Goal: Information Seeking & Learning: Learn about a topic

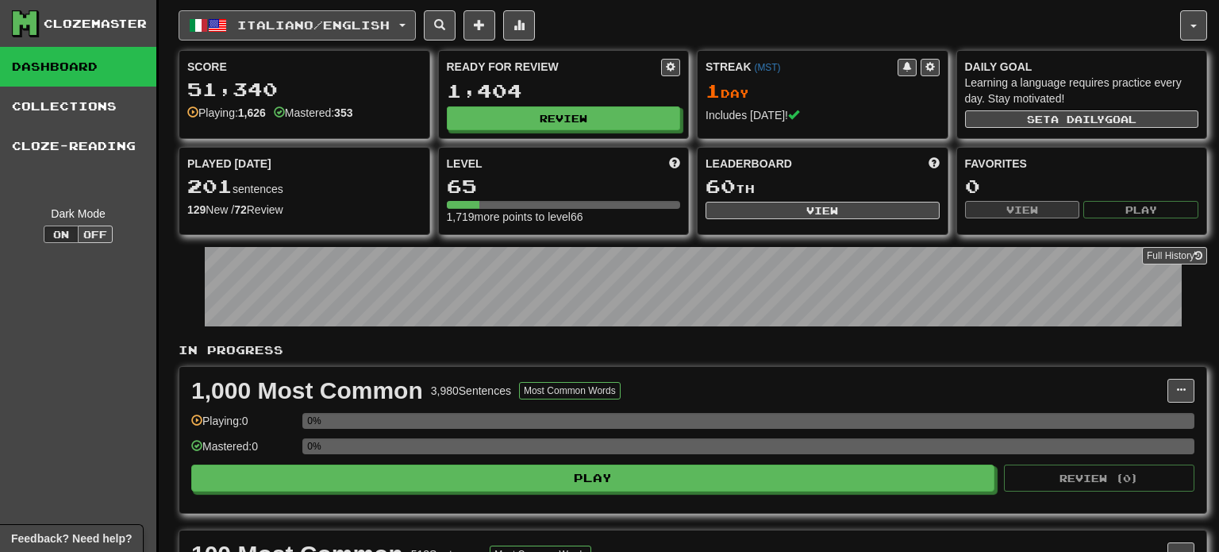
click at [416, 30] on button "Italiano / English" at bounding box center [297, 25] width 237 height 30
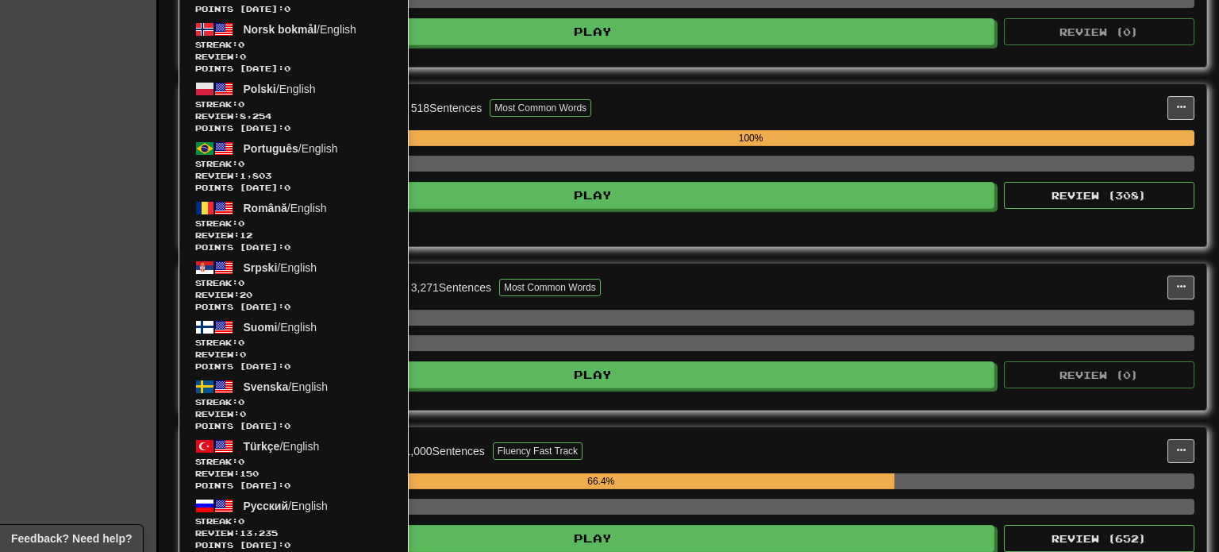
scroll to position [752, 0]
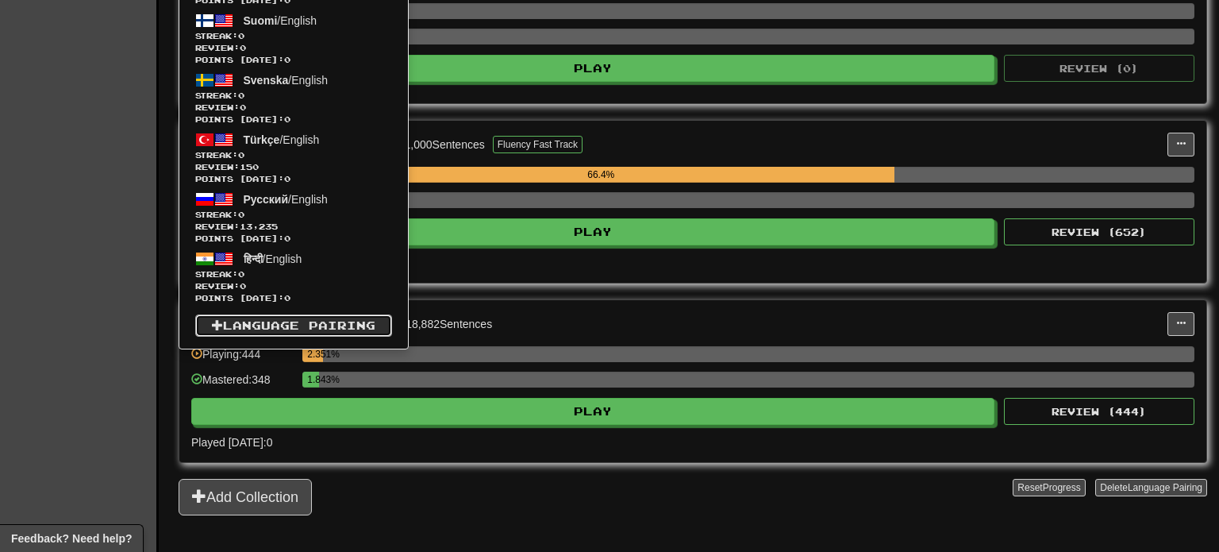
click at [277, 325] on link "Language Pairing" at bounding box center [293, 325] width 197 height 22
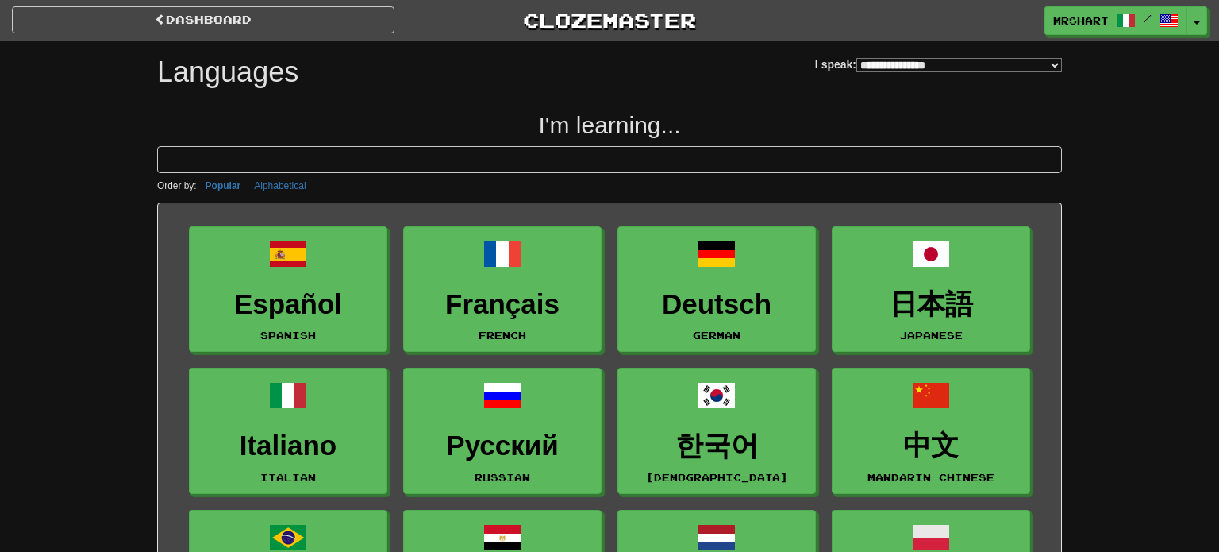
select select "*******"
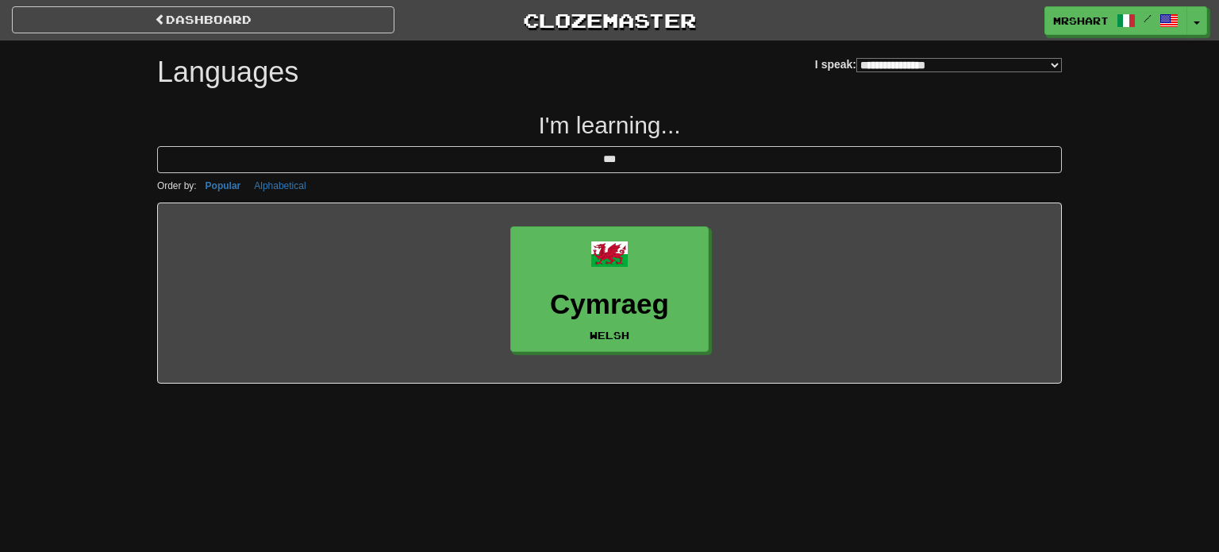
type input "***"
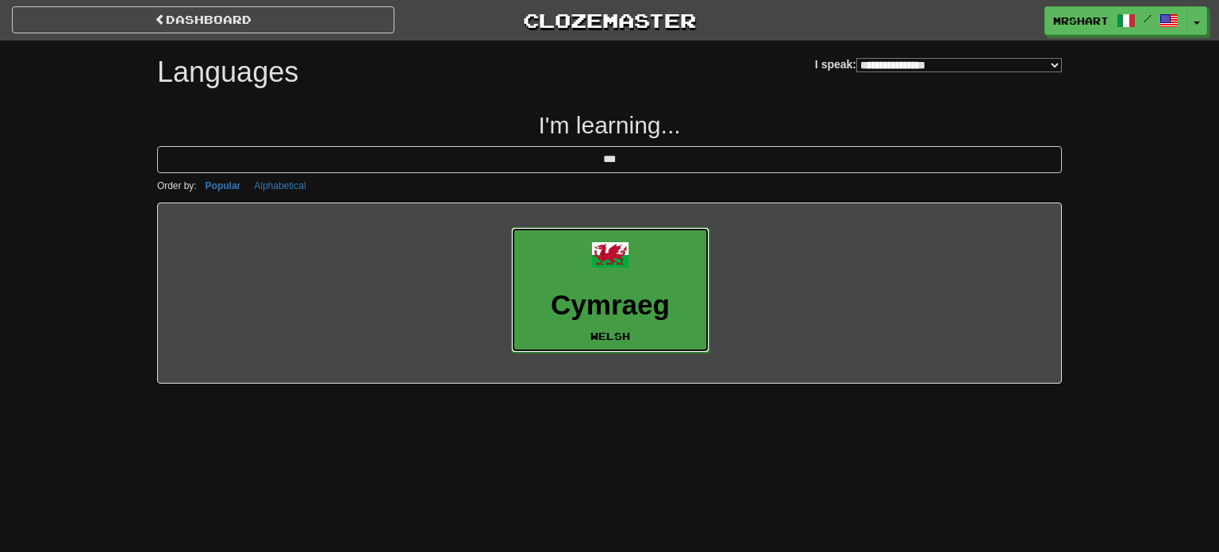
click at [555, 290] on h3 "Cymraeg" at bounding box center [610, 305] width 181 height 31
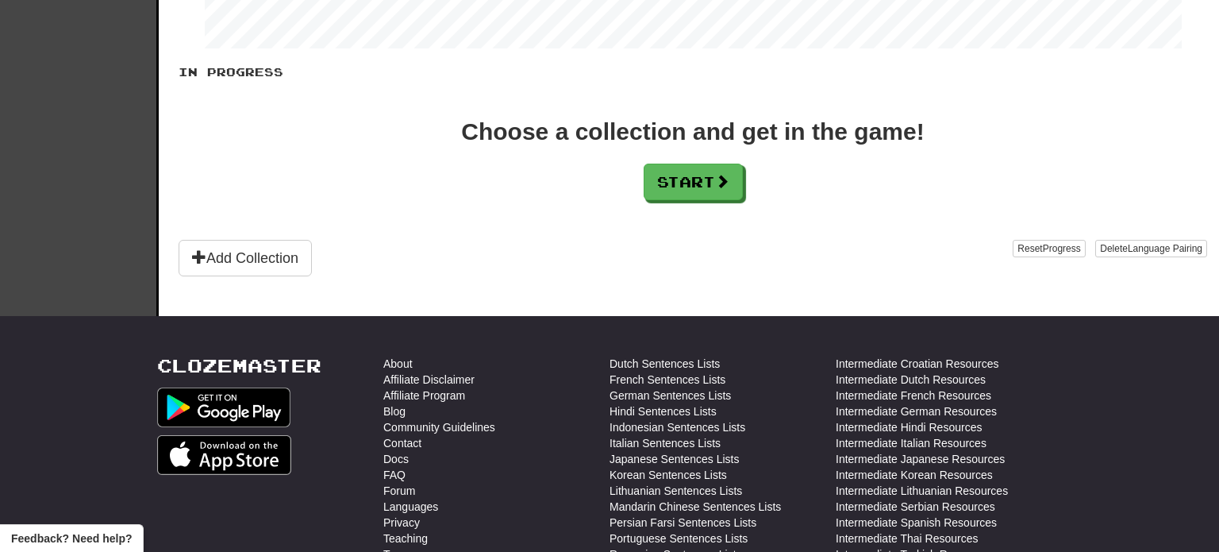
scroll to position [190, 0]
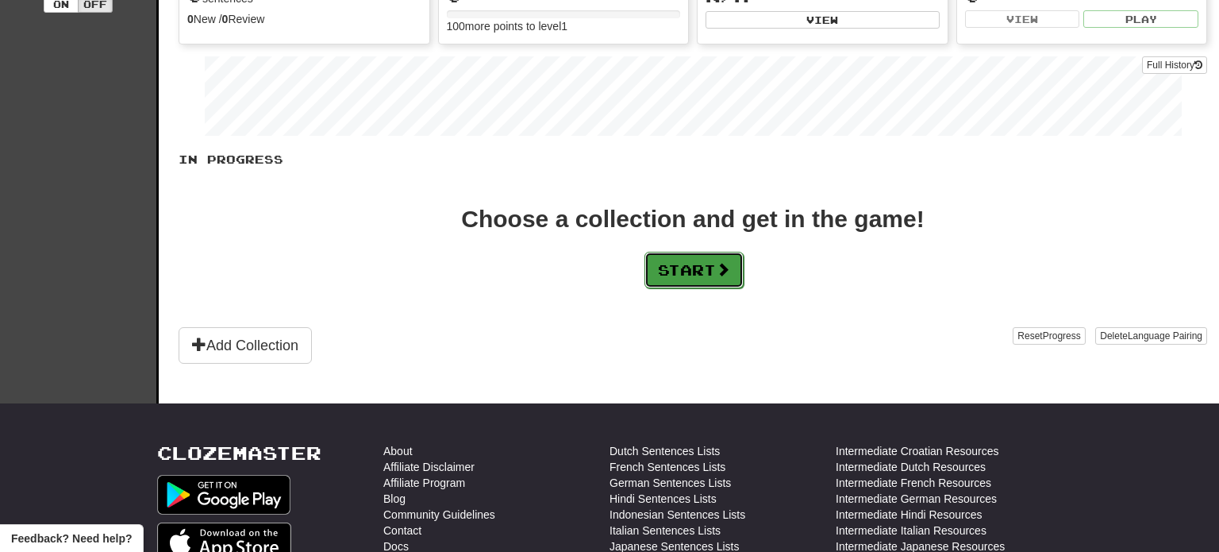
click at [676, 271] on button "Start" at bounding box center [693, 270] width 99 height 37
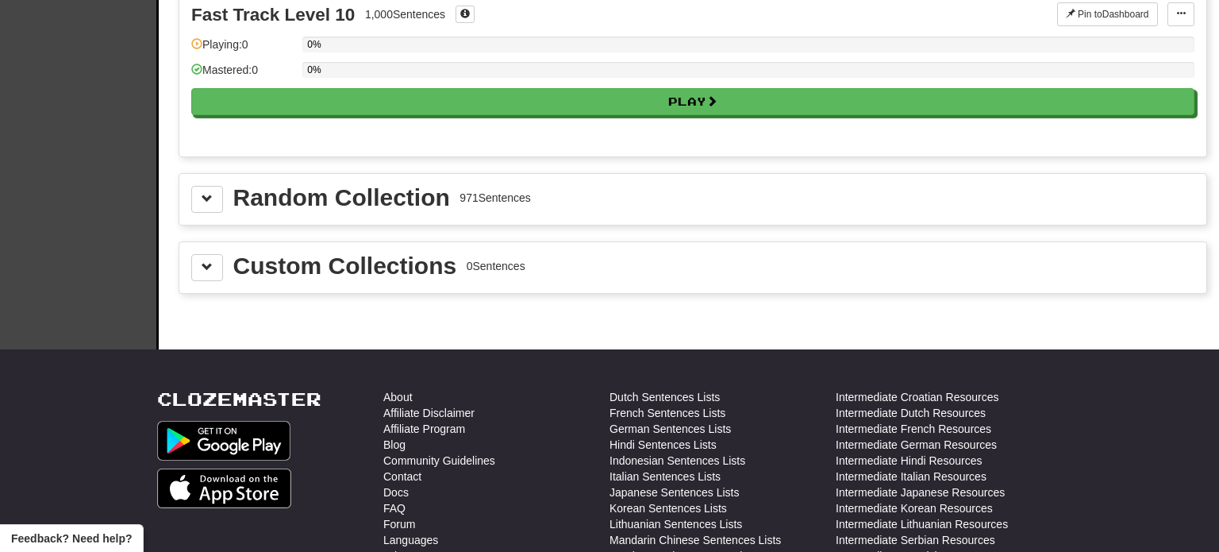
scroll to position [1651, 0]
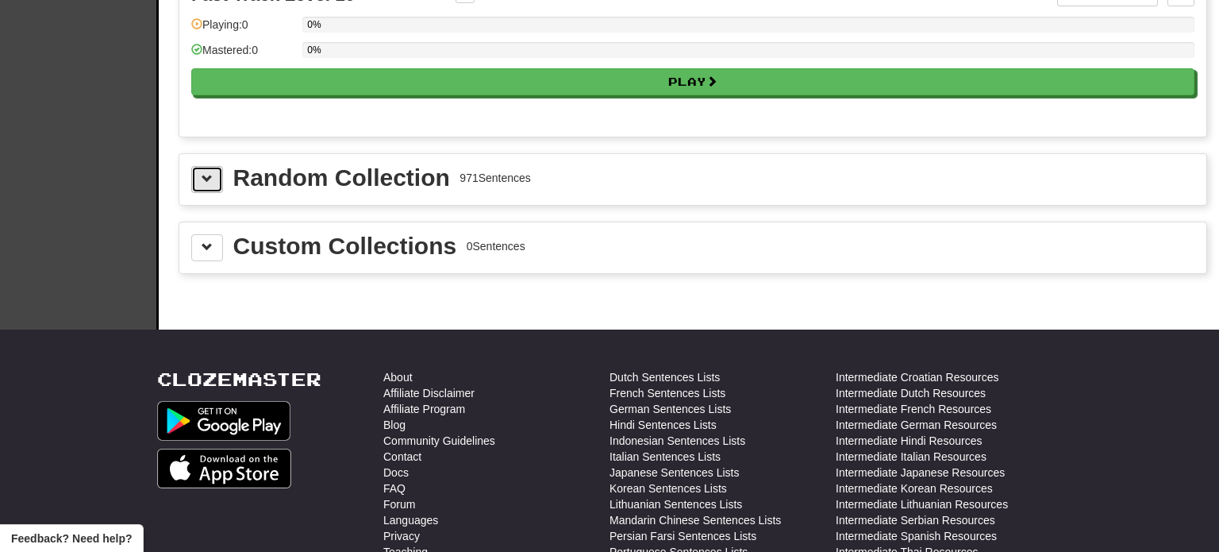
click at [213, 171] on button at bounding box center [207, 179] width 32 height 27
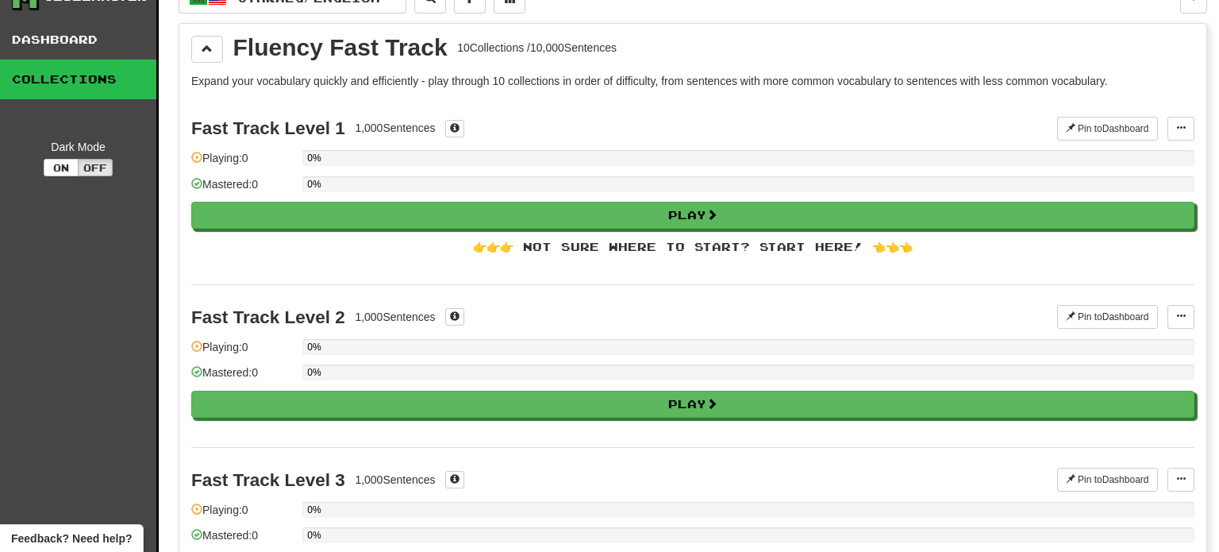
scroll to position [0, 0]
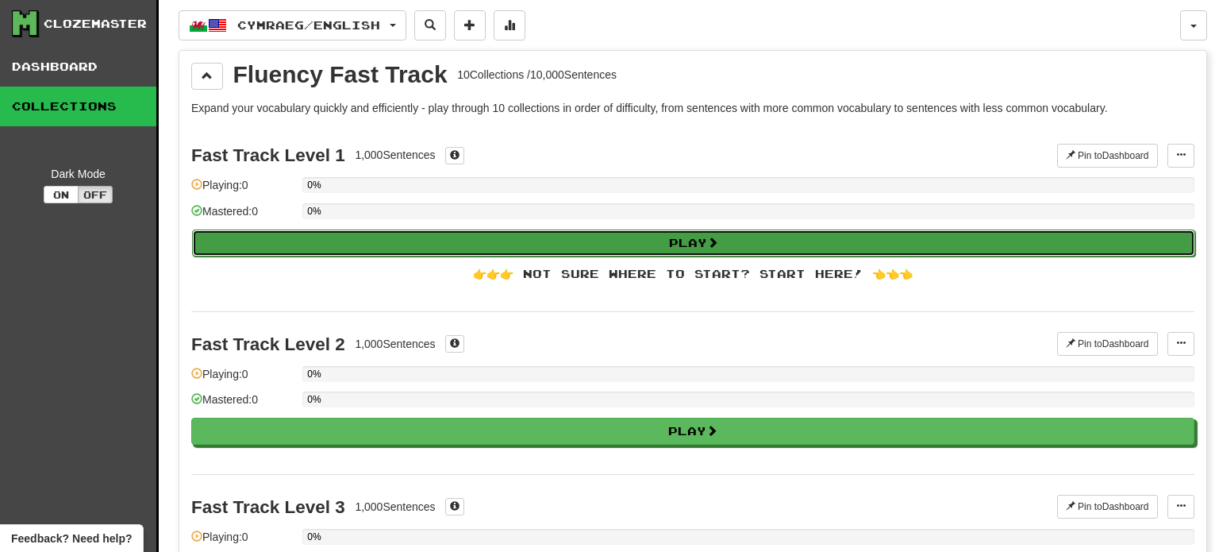
click at [713, 250] on button "Play" at bounding box center [693, 242] width 1003 height 27
select select "**"
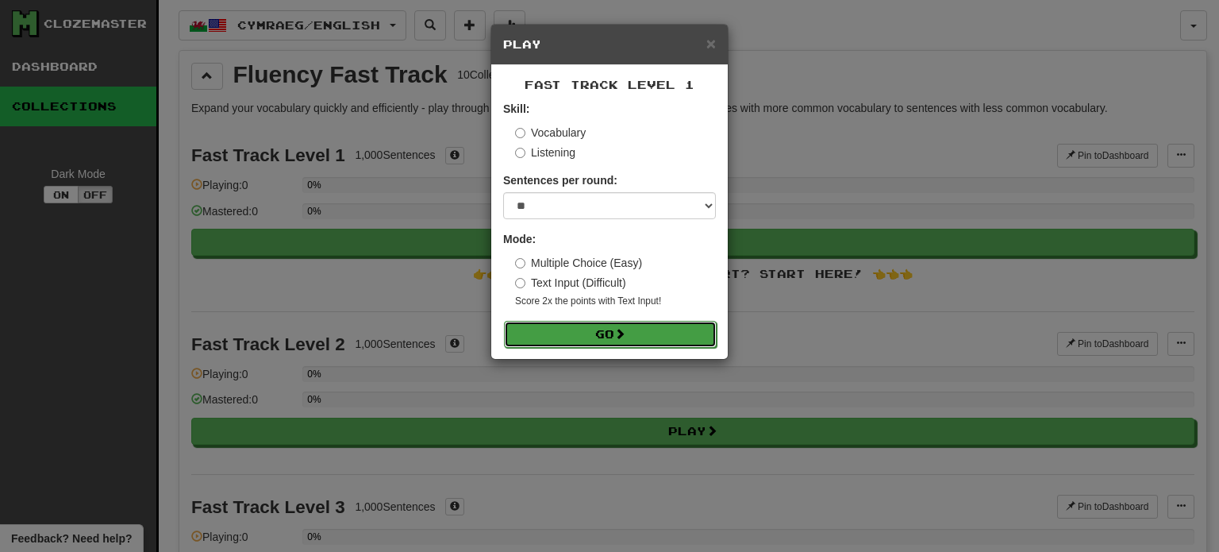
click at [594, 336] on button "Go" at bounding box center [610, 334] width 213 height 27
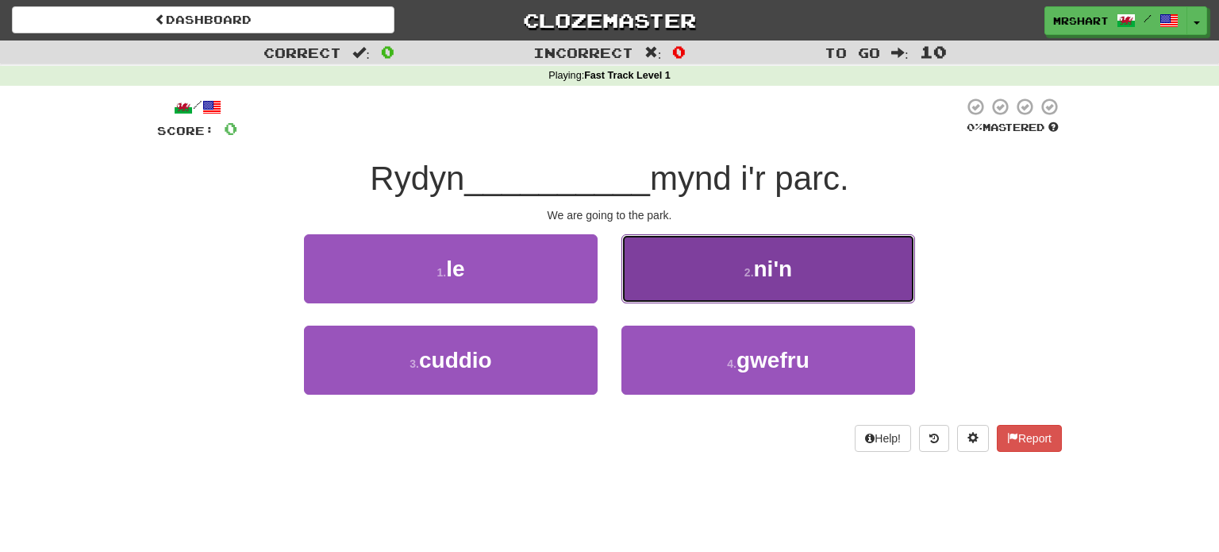
click at [772, 275] on span "ni'n" at bounding box center [773, 268] width 39 height 25
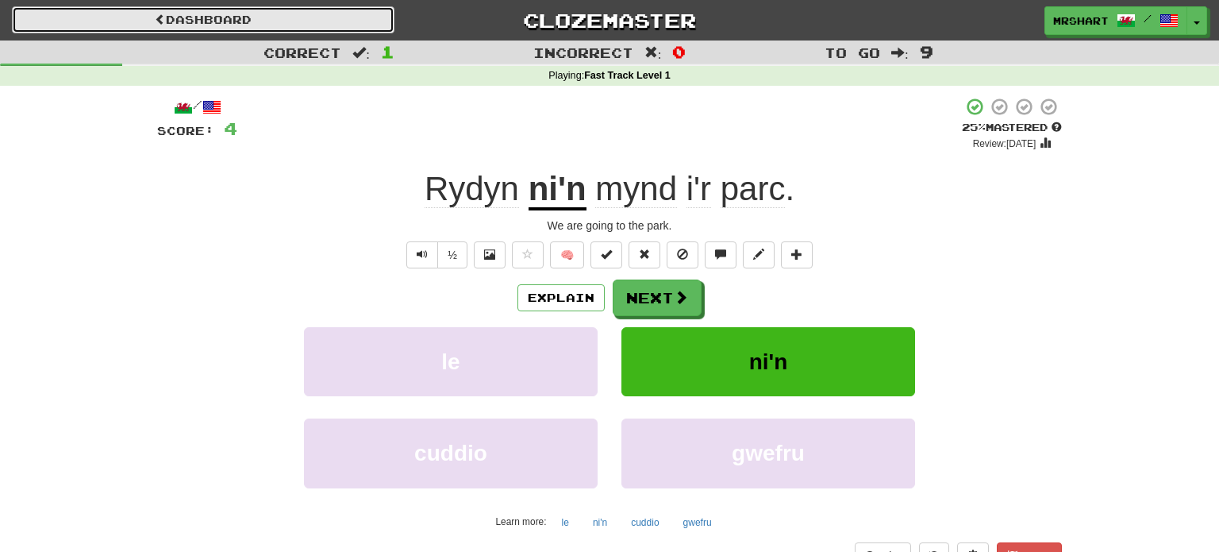
click at [230, 17] on link "Dashboard" at bounding box center [203, 19] width 382 height 27
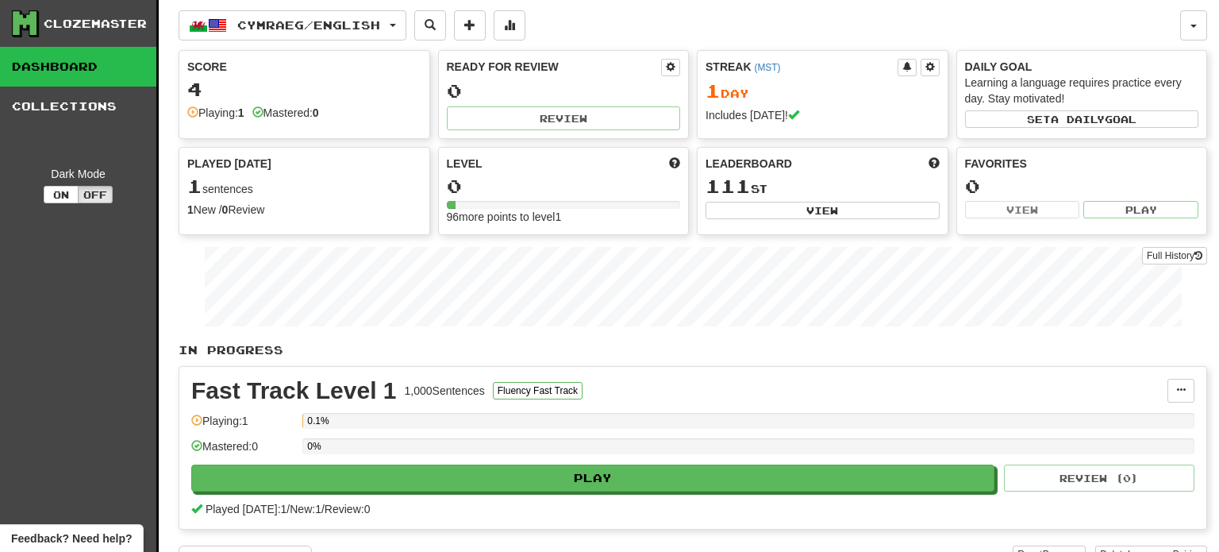
click at [70, 67] on link "Dashboard" at bounding box center [78, 67] width 156 height 40
click at [364, 24] on span "Cymraeg / English" at bounding box center [308, 24] width 143 height 13
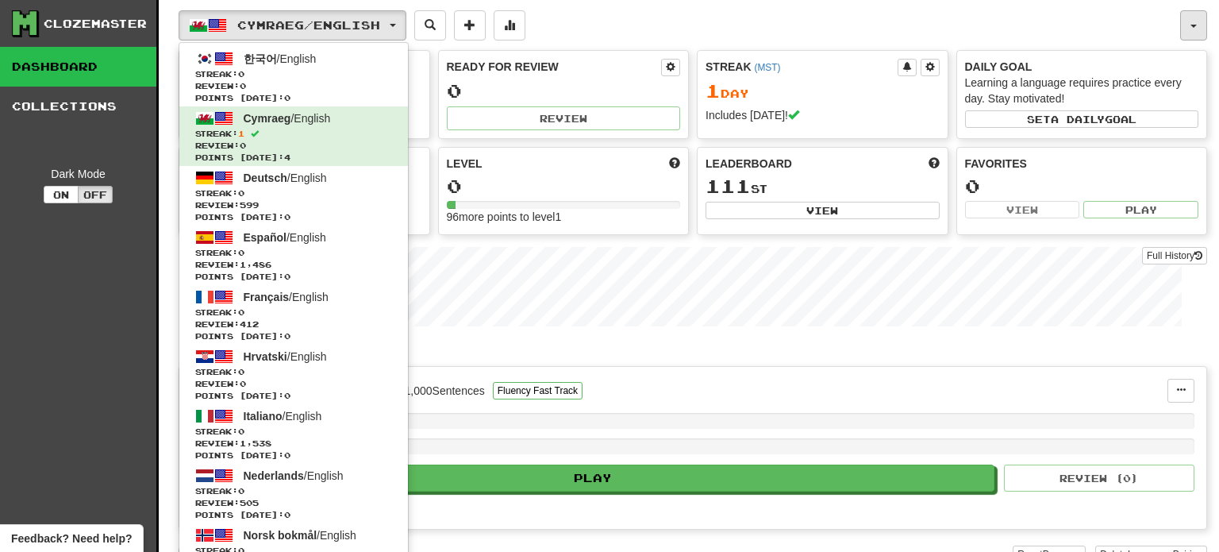
click at [1194, 25] on span "button" at bounding box center [1193, 26] width 6 height 3
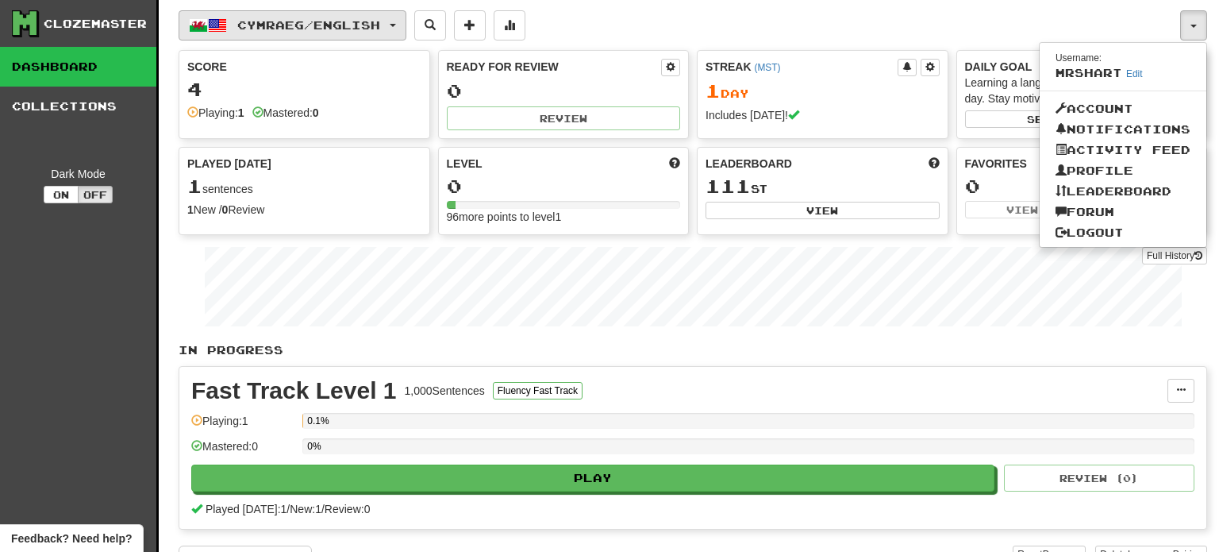
click at [330, 32] on button "Cymraeg / English" at bounding box center [293, 25] width 228 height 30
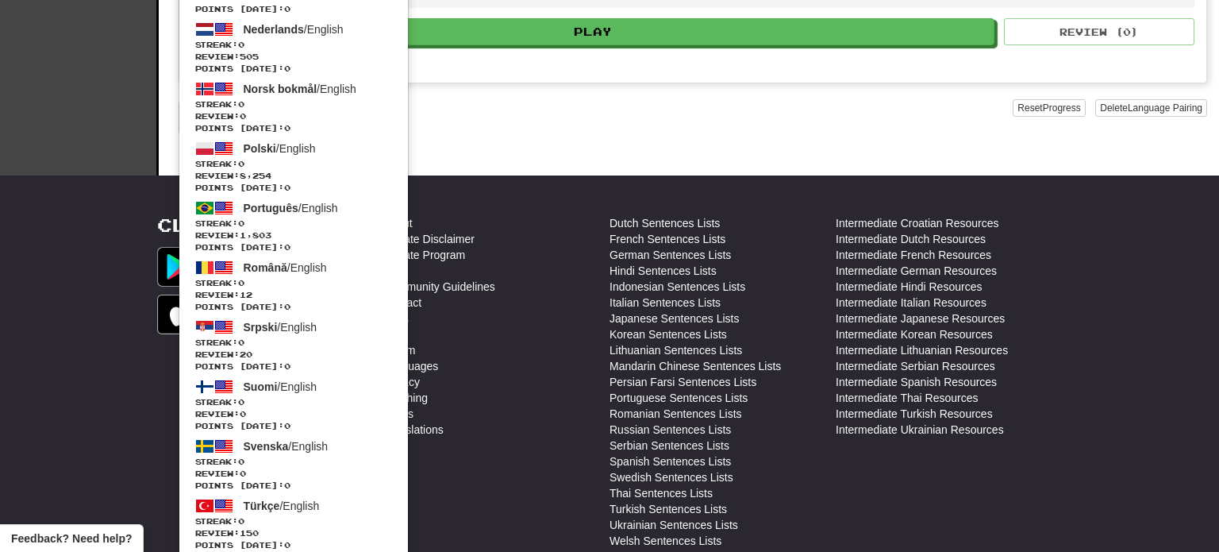
scroll to position [608, 0]
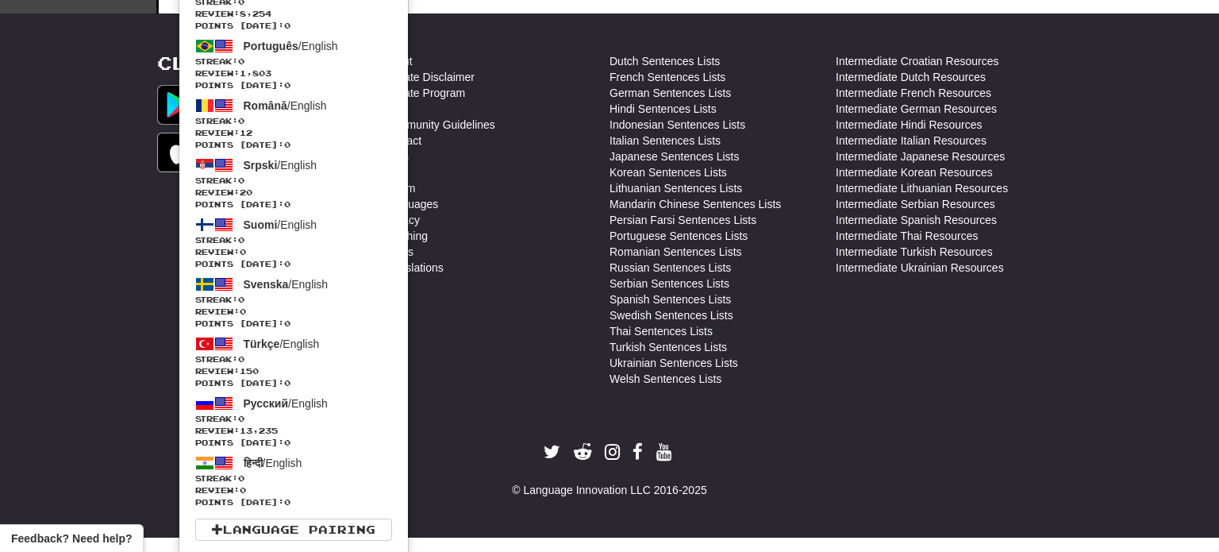
click at [1170, 225] on footer "Clozemaster About Affiliate Disclaimer Affiliate Program Blog Community Guideli…" at bounding box center [609, 275] width 1219 height 524
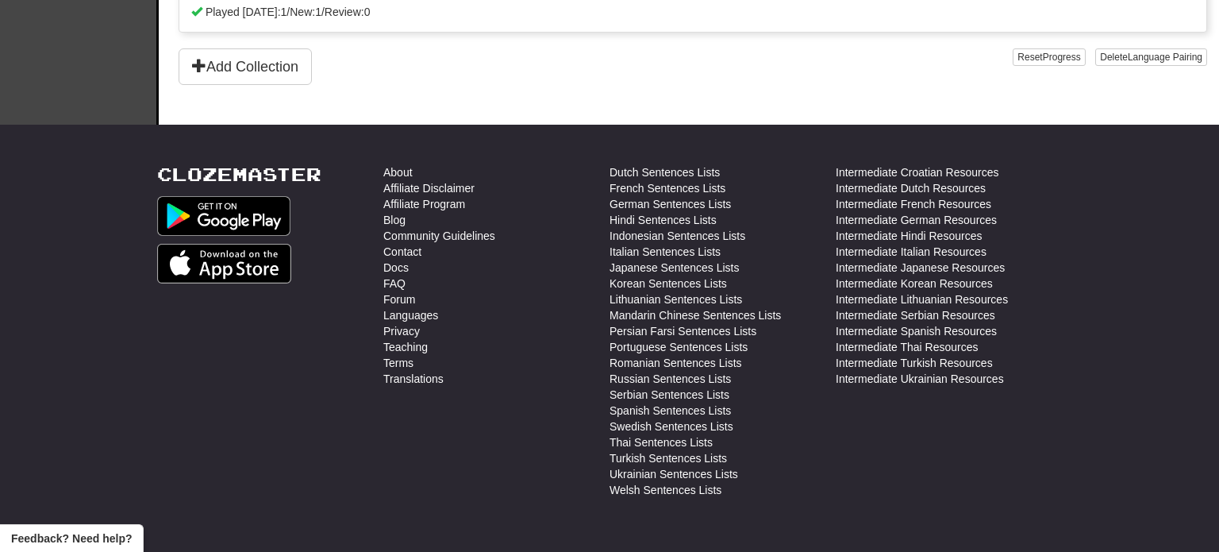
scroll to position [463, 0]
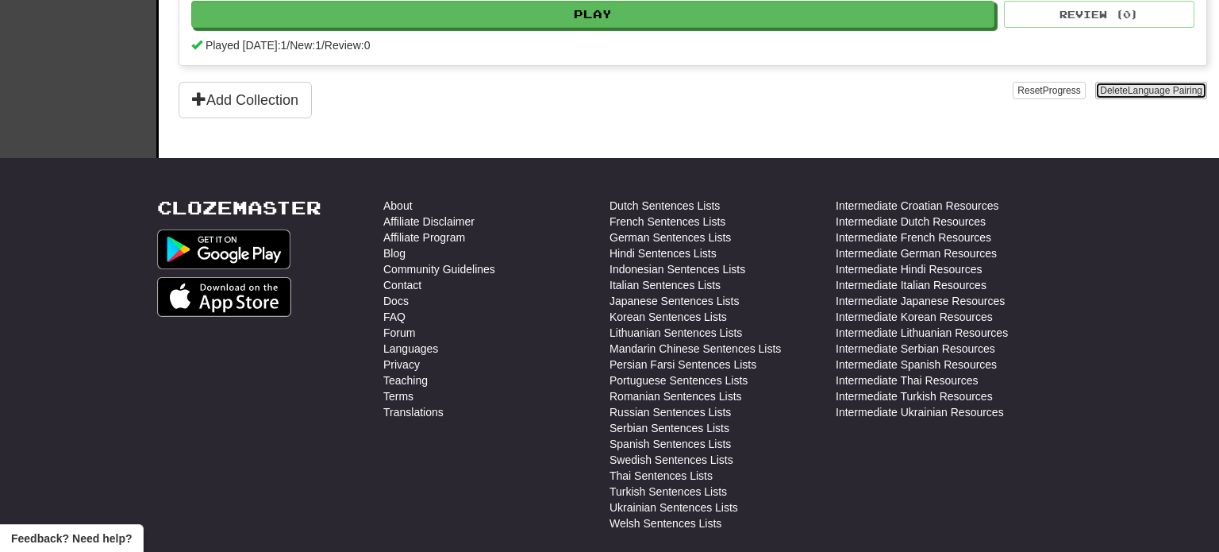
click at [1143, 87] on span "Language Pairing" at bounding box center [1165, 90] width 75 height 11
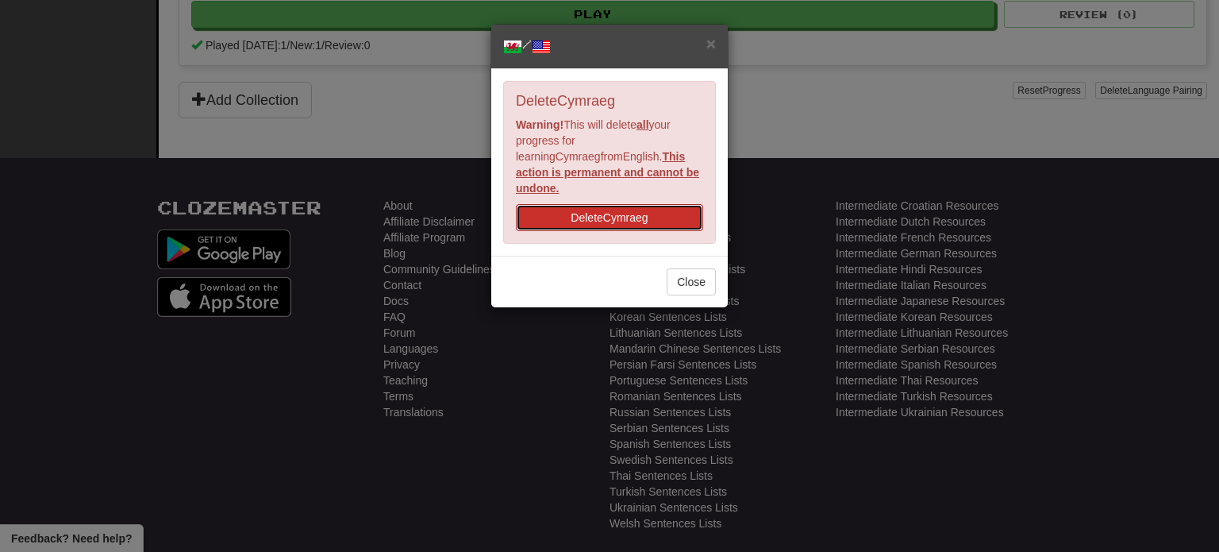
click at [602, 204] on button "Delete Cymraeg" at bounding box center [609, 217] width 187 height 27
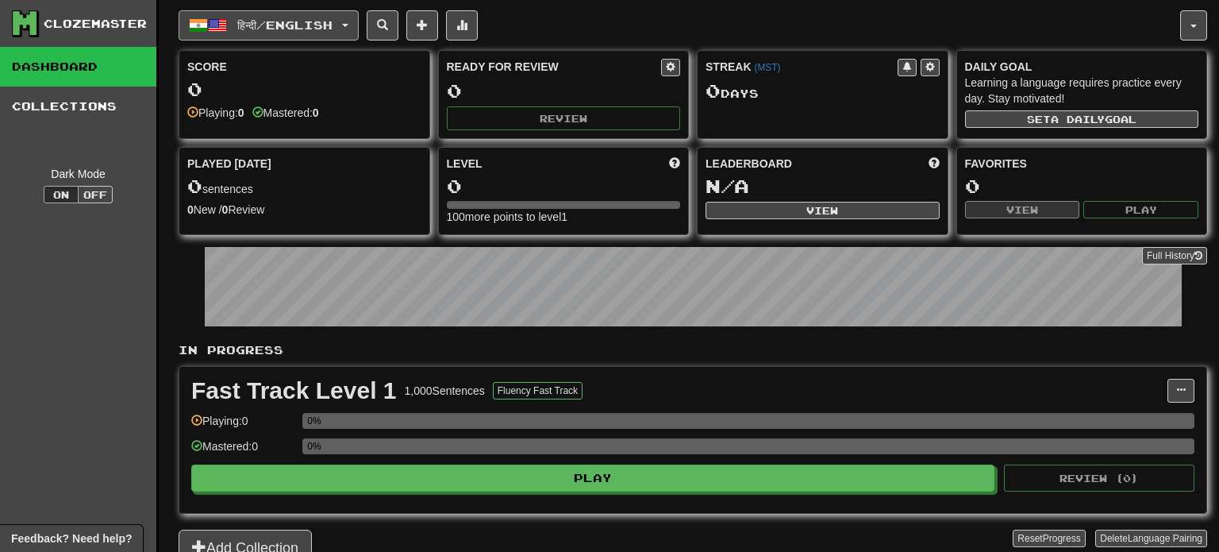
click at [359, 19] on button "हिन्दी / English" at bounding box center [269, 25] width 180 height 30
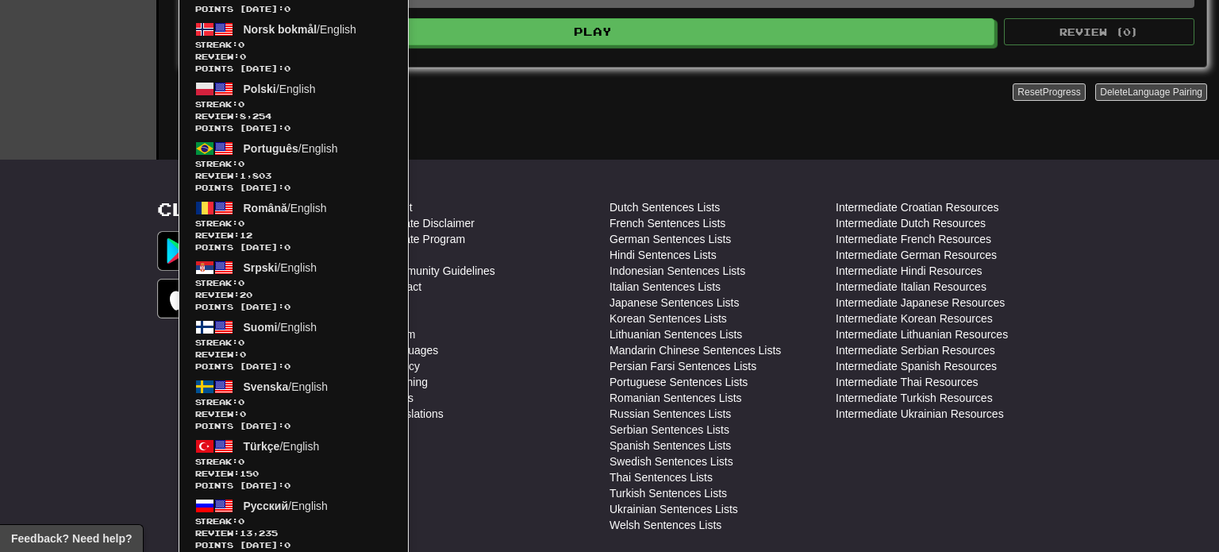
scroll to position [575, 0]
